Goal: Task Accomplishment & Management: Use online tool/utility

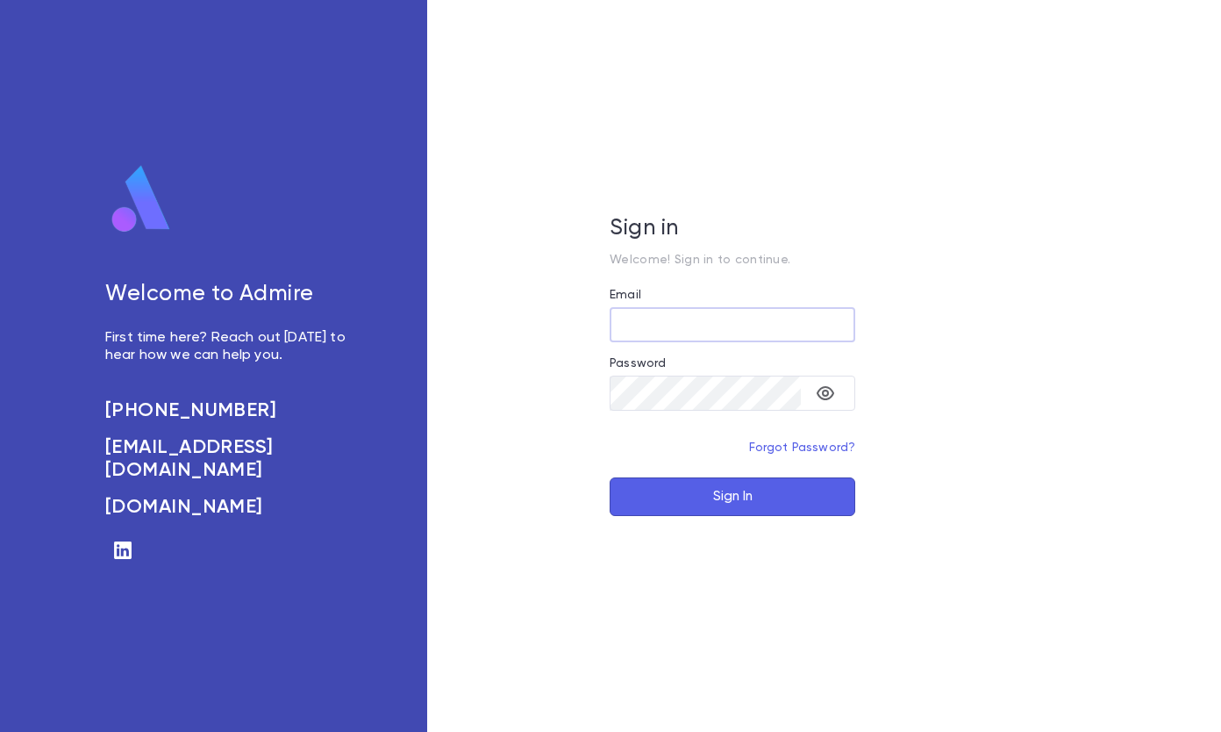
type input "**********"
click at [708, 495] on button "Sign In" at bounding box center [733, 496] width 246 height 39
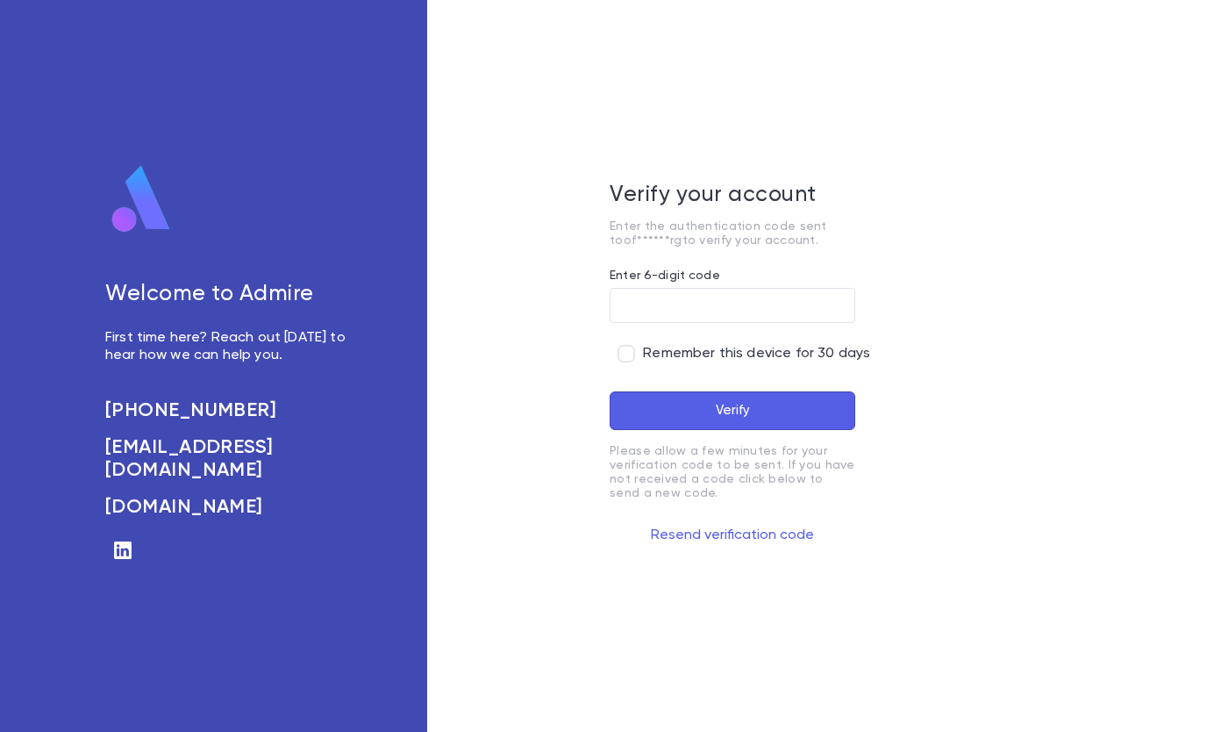
click at [629, 292] on input "Enter 6-digit code" at bounding box center [733, 306] width 246 height 34
type input "******"
click at [689, 413] on button "Verify" at bounding box center [733, 410] width 246 height 39
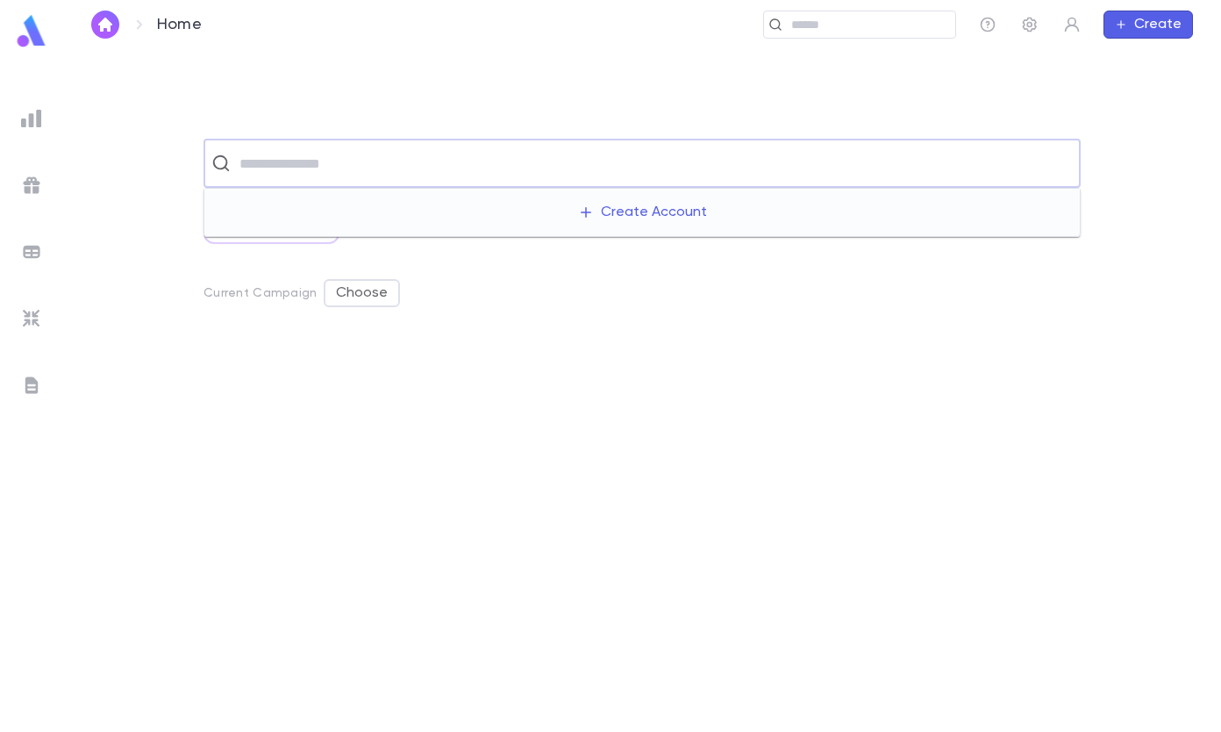
click at [316, 168] on input "text" at bounding box center [653, 163] width 839 height 33
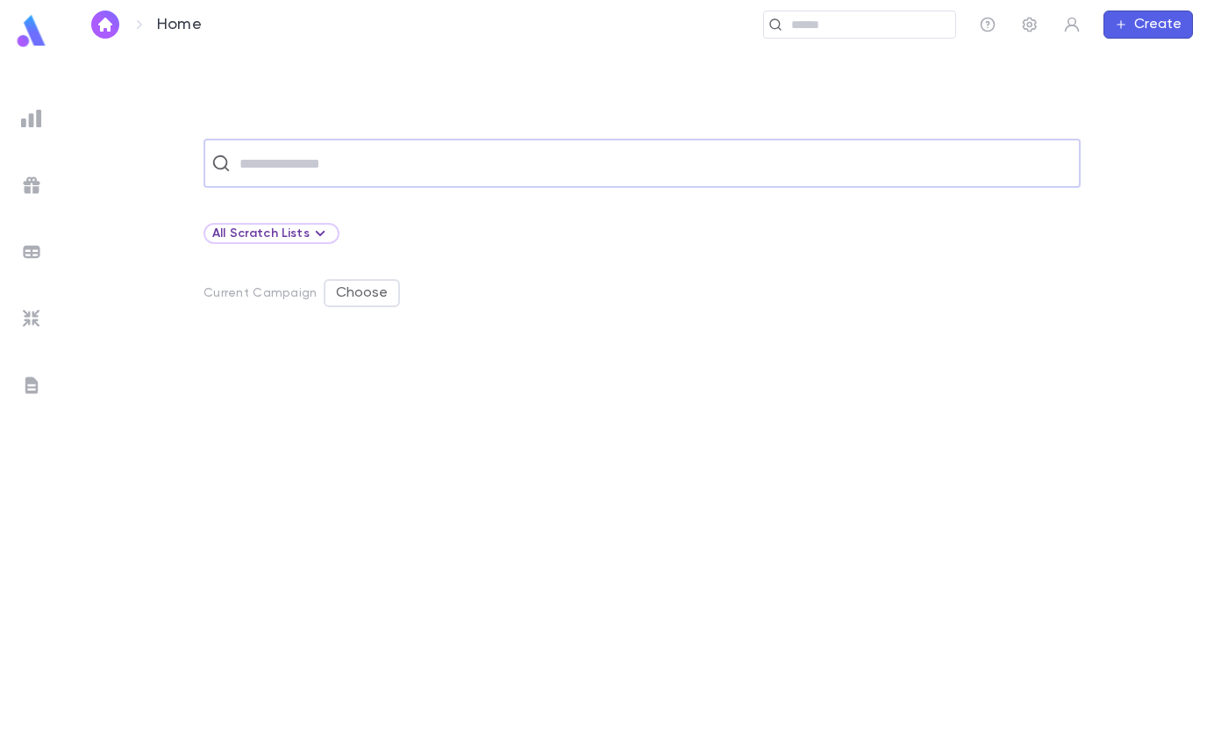
click at [325, 168] on input "text" at bounding box center [653, 163] width 839 height 33
click at [29, 116] on img at bounding box center [31, 118] width 21 height 21
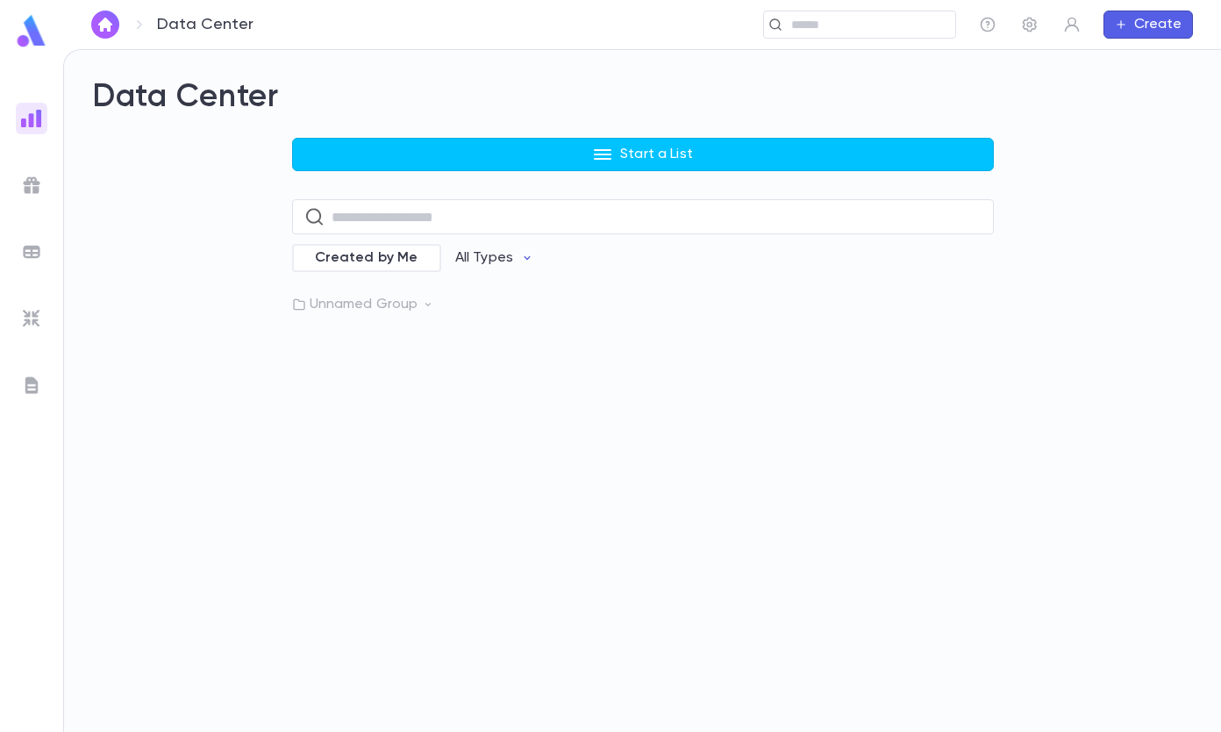
click at [634, 137] on div "Data Center Start a List ​ Created by Me All Types Unnamed Group" at bounding box center [642, 195] width 1101 height 235
click at [595, 148] on icon "button" at bounding box center [602, 154] width 21 height 21
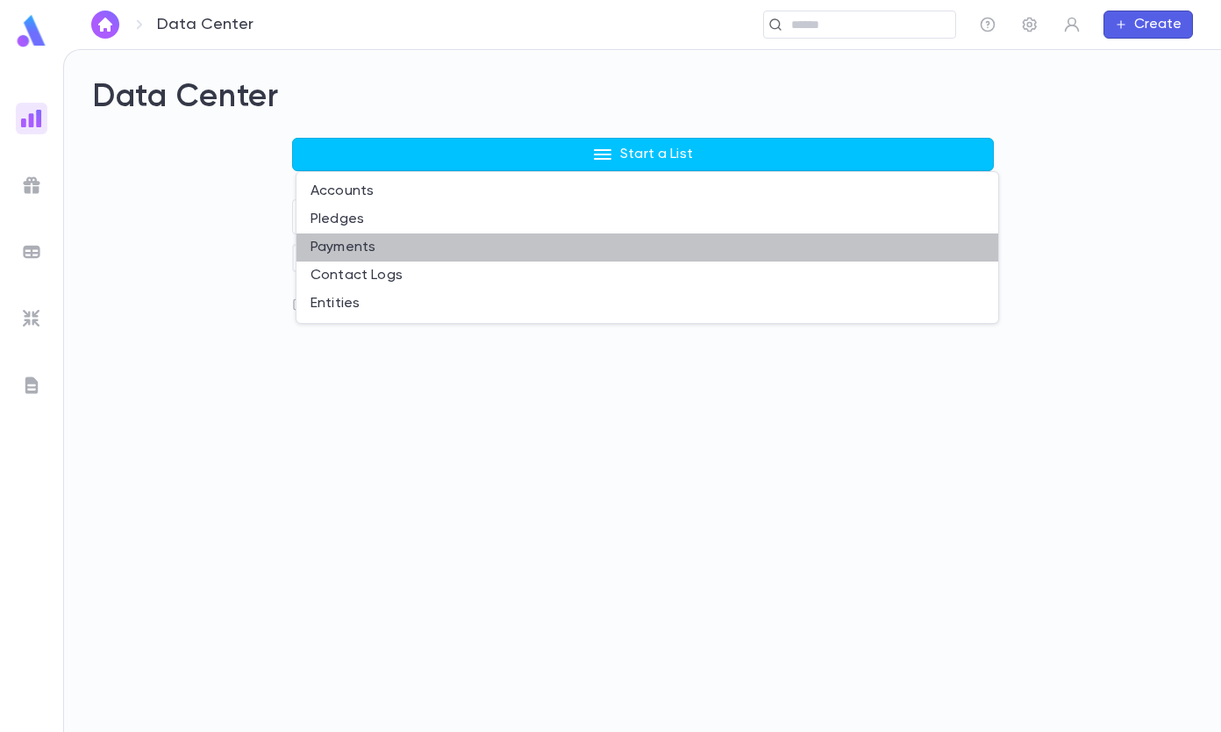
click at [351, 250] on li "Payments" at bounding box center [648, 247] width 702 height 28
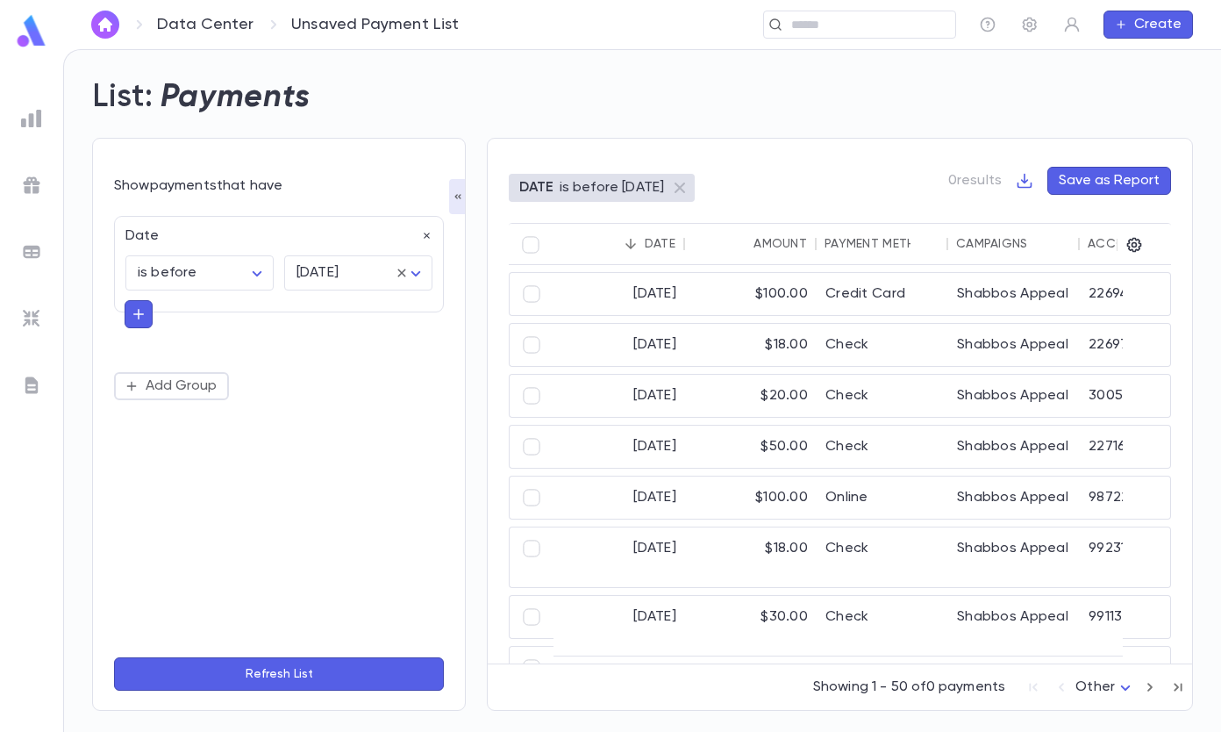
click at [132, 315] on icon "button" at bounding box center [139, 314] width 16 height 18
click at [227, 315] on input "text" at bounding box center [271, 312] width 255 height 25
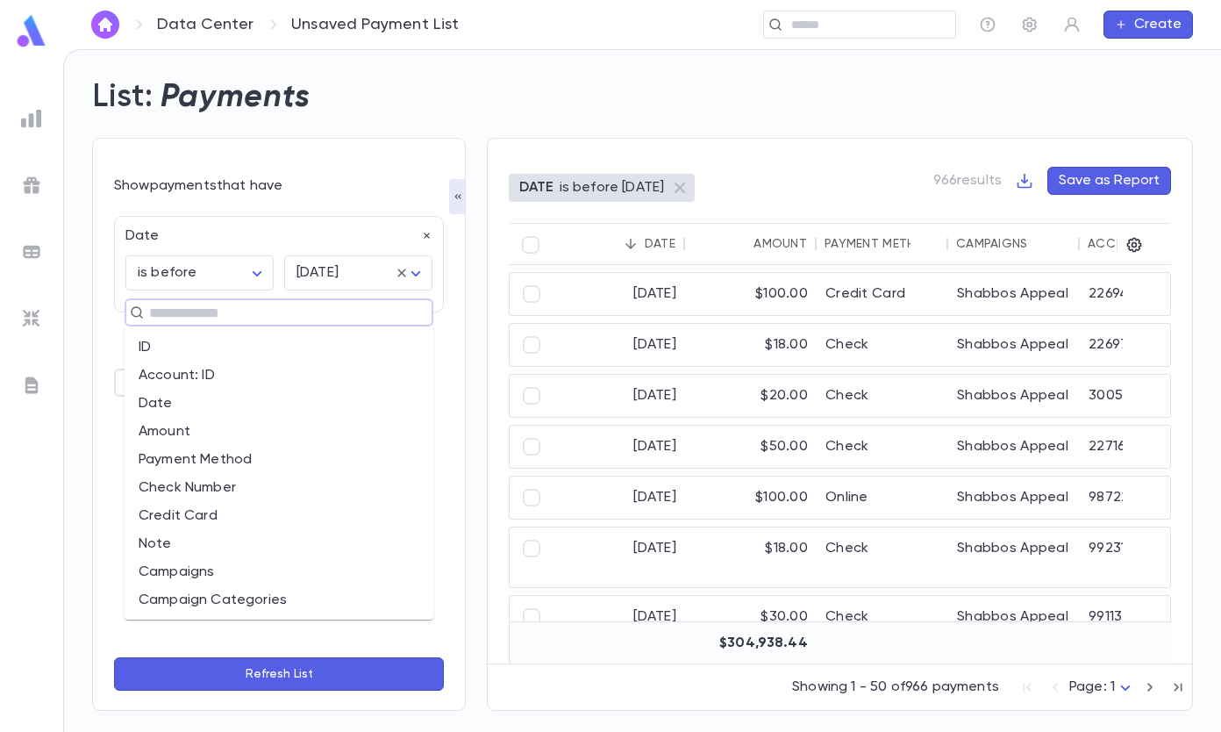
click at [171, 433] on li "Amount" at bounding box center [279, 432] width 309 height 28
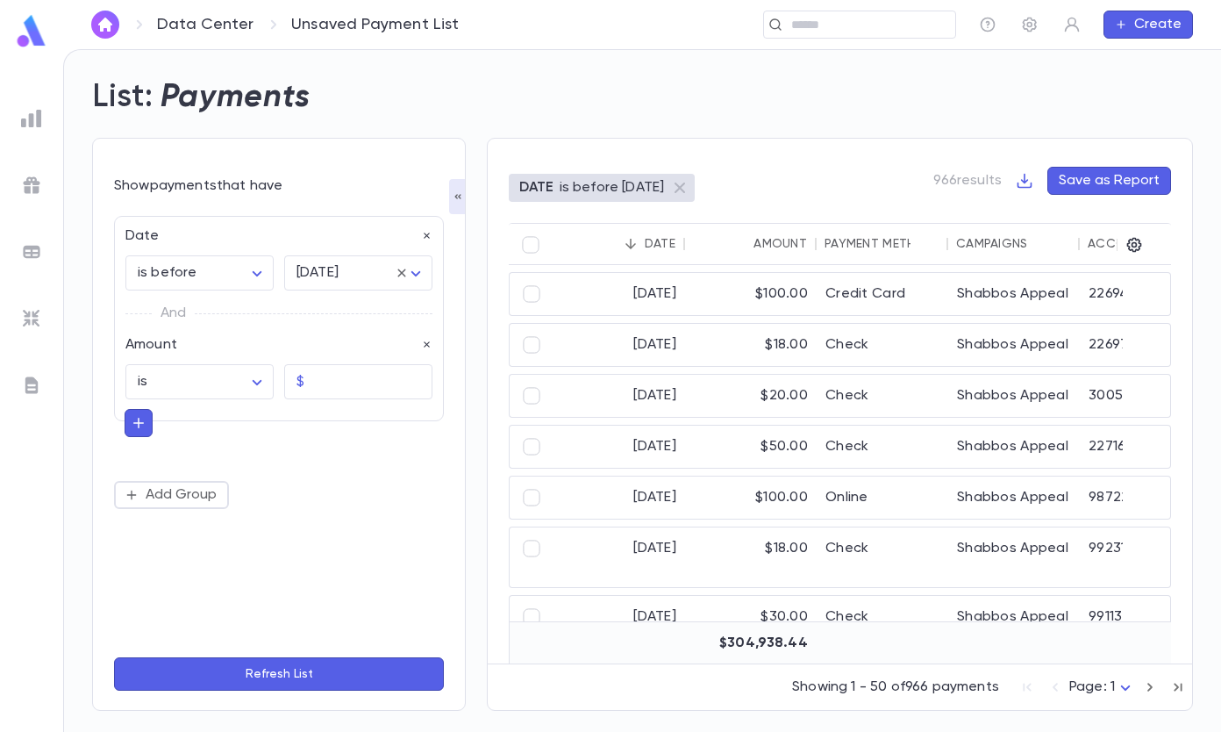
click at [215, 392] on body "Data Center Unsaved Payment List ​ Create List: Payments Show payments that hav…" at bounding box center [610, 390] width 1221 height 683
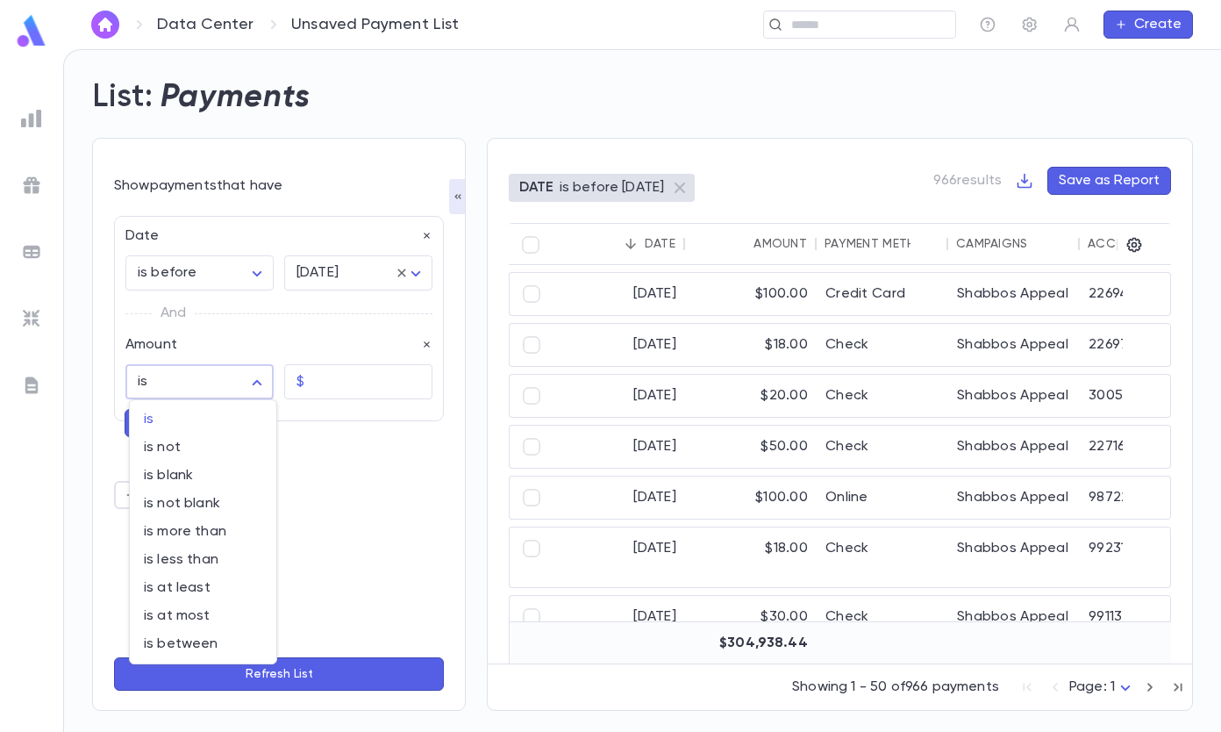
click at [228, 534] on span "is more than" at bounding box center [203, 532] width 118 height 18
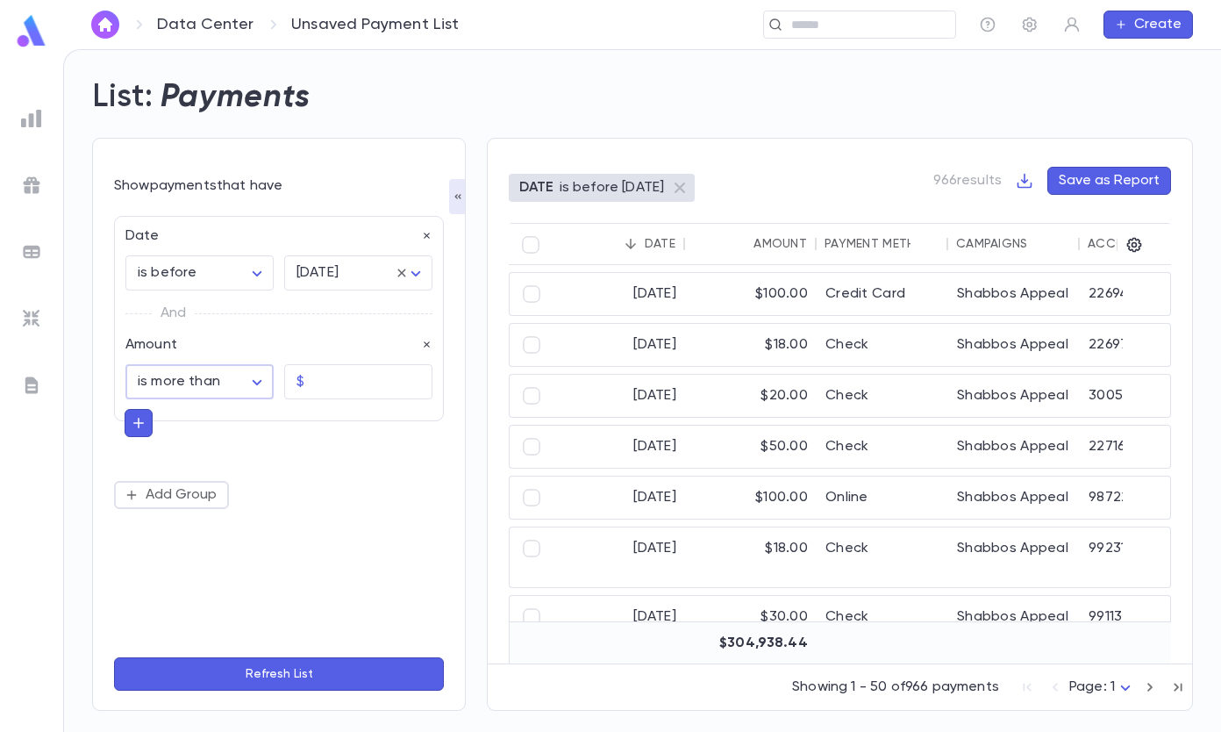
drag, startPoint x: 331, startPoint y: 371, endPoint x: 347, endPoint y: 371, distance: 16.7
click at [331, 371] on input "text" at bounding box center [371, 382] width 121 height 34
click at [174, 382] on body "**********" at bounding box center [610, 390] width 1221 height 683
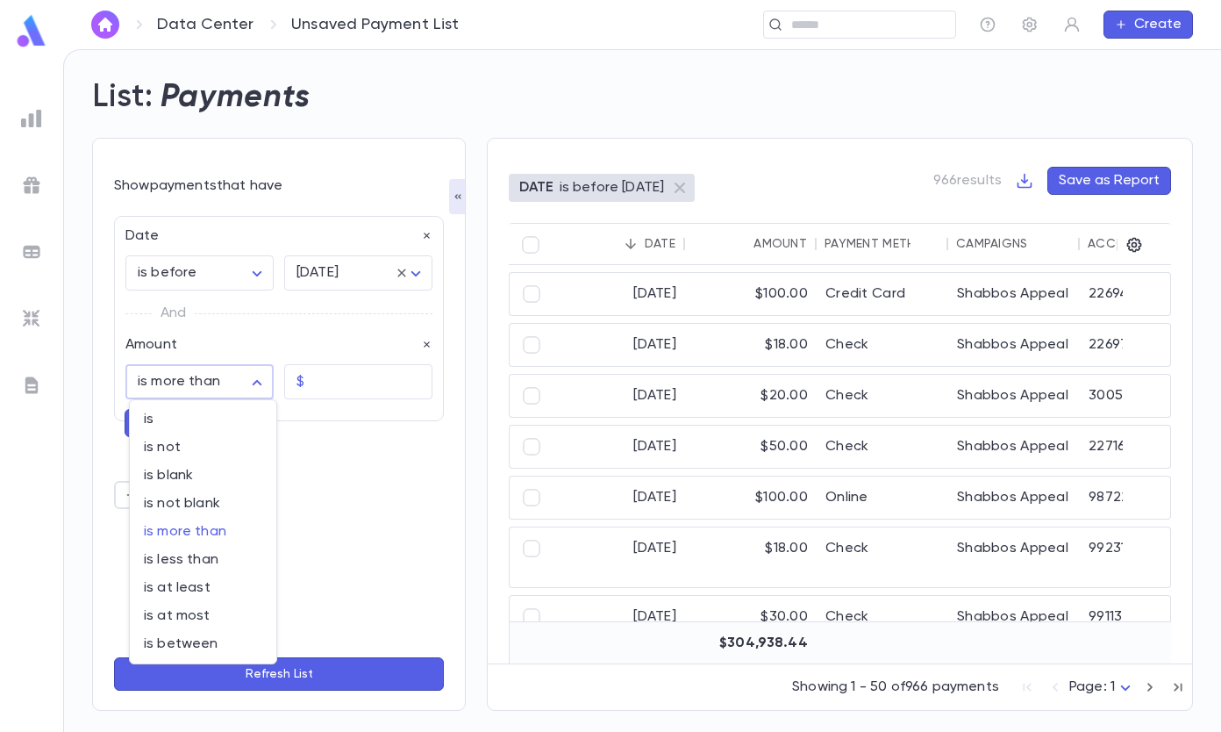
click at [197, 597] on li "is at least" at bounding box center [203, 588] width 147 height 28
type input "**********"
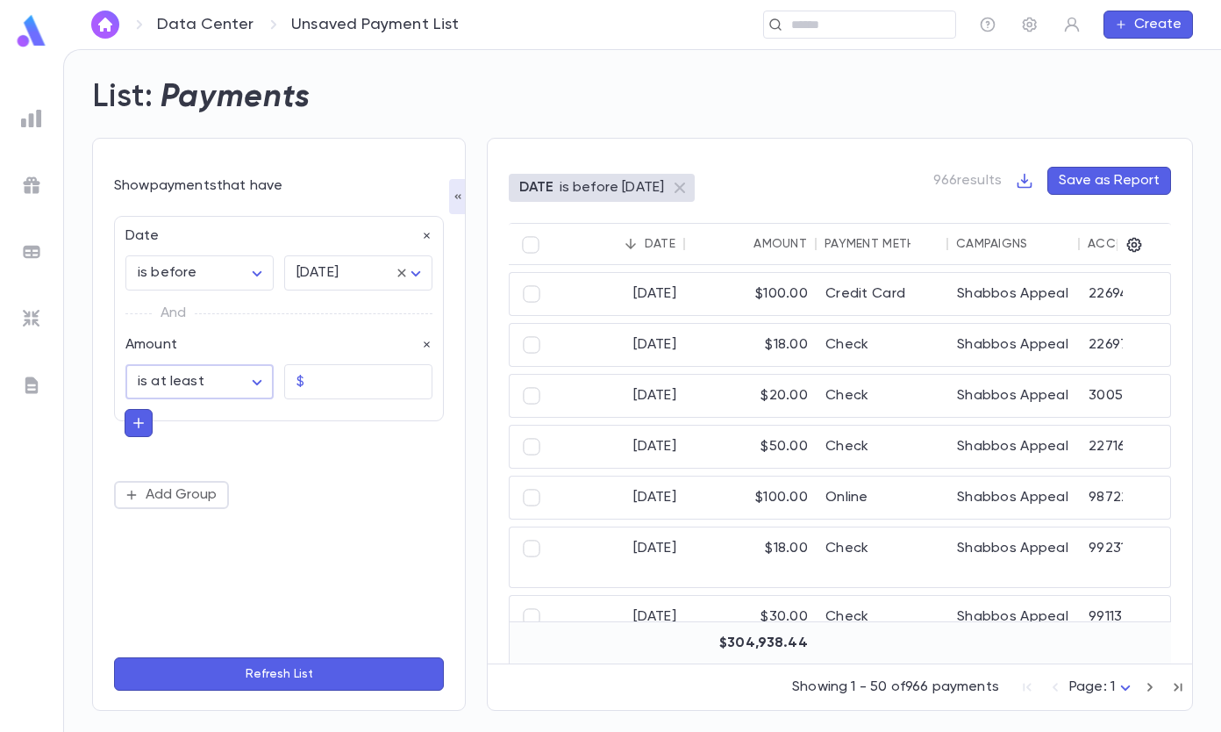
click at [329, 391] on input "text" at bounding box center [371, 382] width 121 height 34
type input "********"
click at [275, 676] on button "Refresh List" at bounding box center [279, 673] width 330 height 33
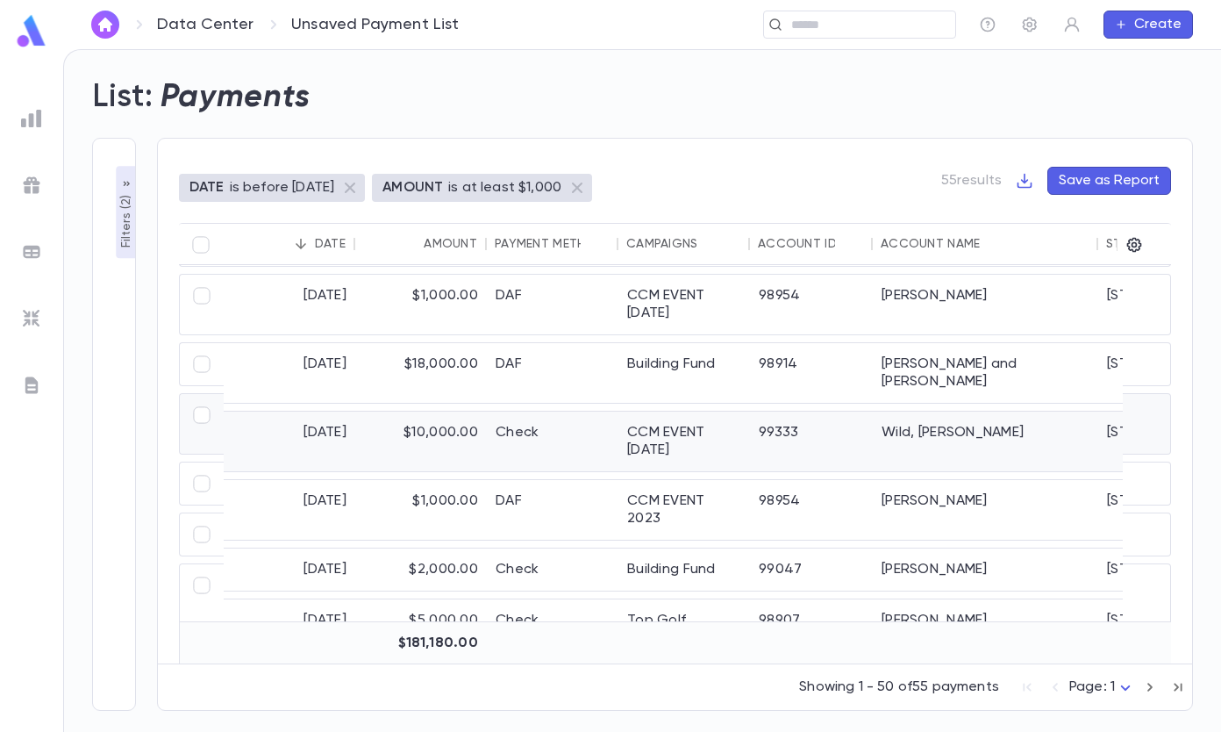
scroll to position [2410, 0]
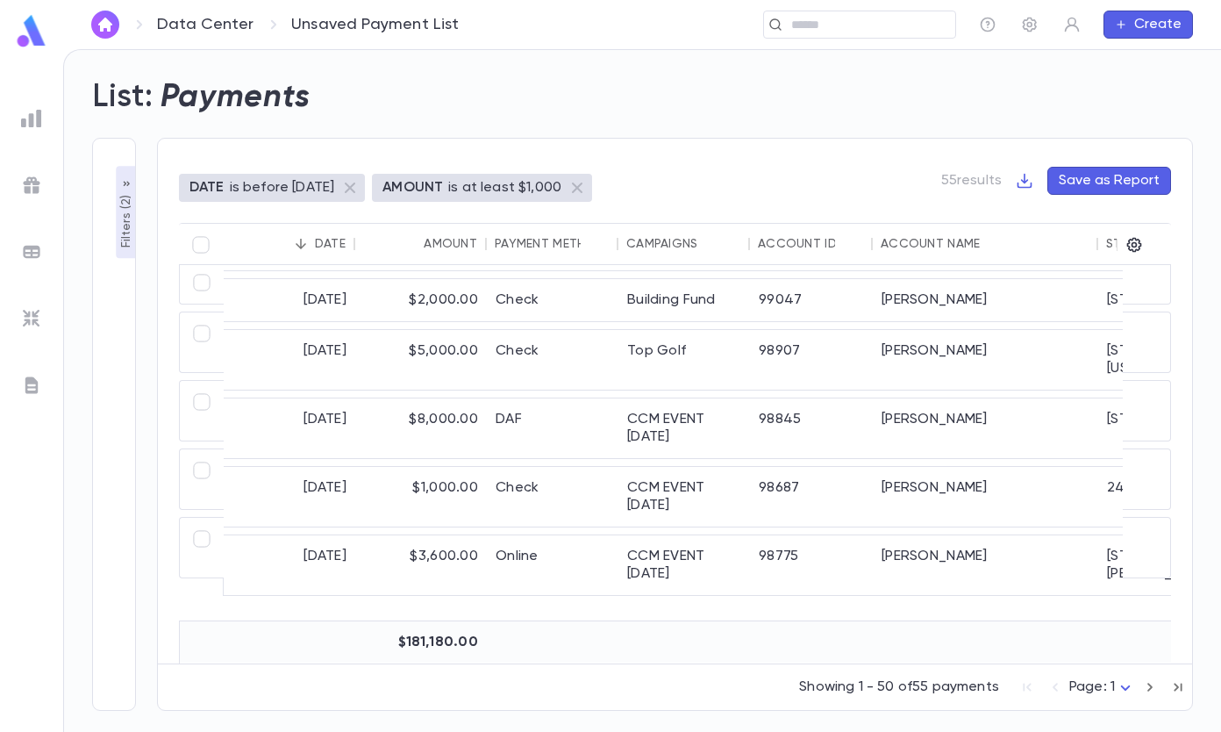
click at [1030, 182] on icon "button" at bounding box center [1025, 181] width 18 height 18
click at [1058, 219] on li "Download CSV" at bounding box center [1086, 215] width 126 height 28
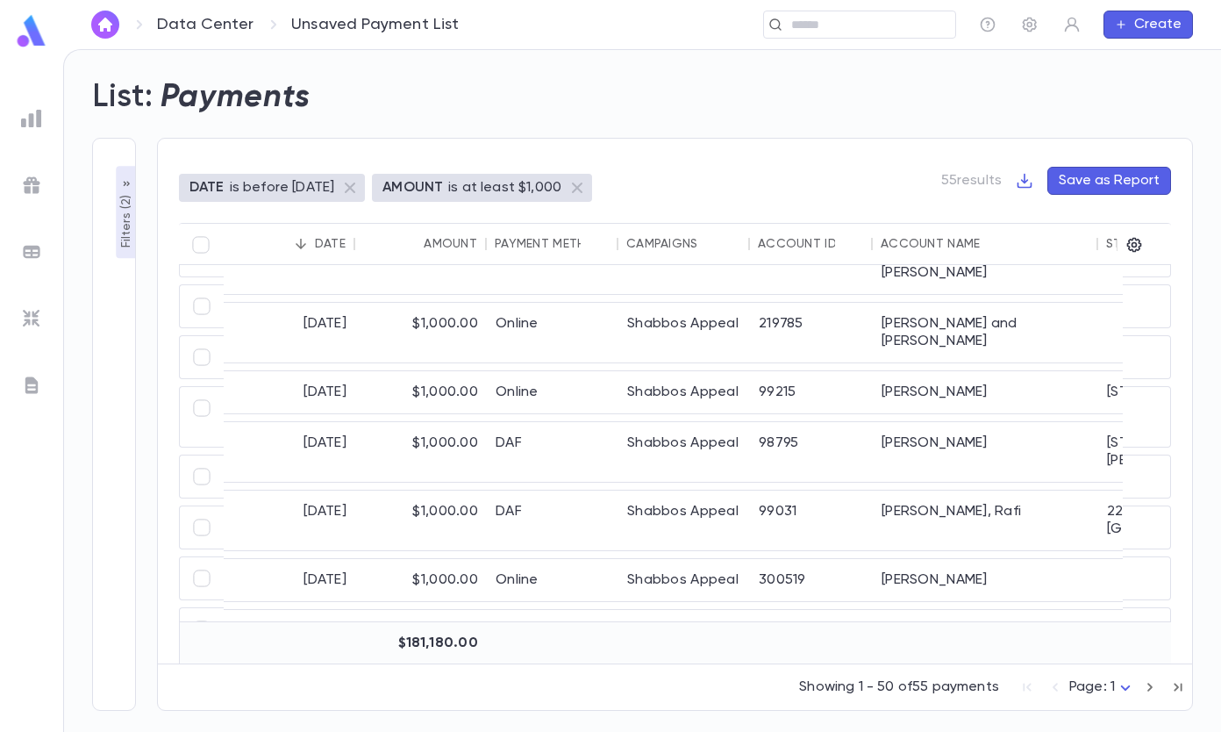
scroll to position [1182, 0]
